Goal: Find specific page/section: Find specific page/section

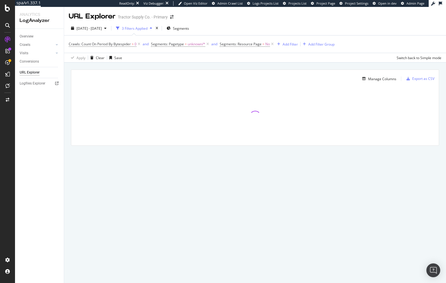
click at [66, 142] on div "Manage Columns Export as CSV Full URL Crawls: Count On Period By Bytespider" at bounding box center [255, 114] width 382 height 103
click at [68, 141] on div "Manage Columns Export as CSV Full URL Crawls: Count On Period By Bytespider" at bounding box center [255, 114] width 382 height 103
click at [68, 139] on div "Manage Columns Export as CSV Full URL Crawls: Count On Period By Bytespider" at bounding box center [255, 114] width 382 height 103
click at [69, 137] on div "Manage Columns Export as CSV Full URL Crawls: Count On Period By Bytespider" at bounding box center [255, 114] width 382 height 103
